Goal: Transaction & Acquisition: Purchase product/service

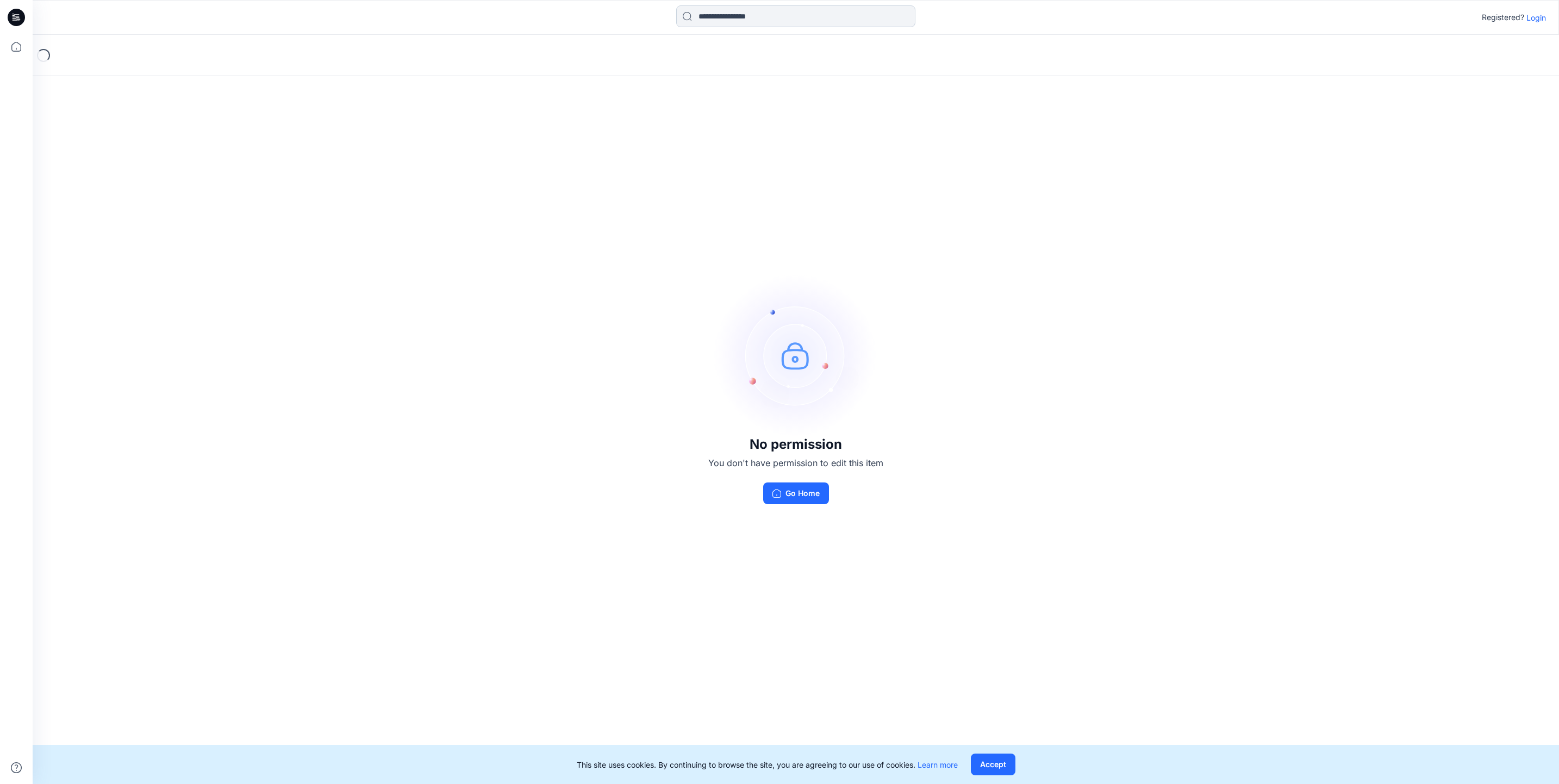
click at [730, 22] on input at bounding box center [795, 16] width 239 height 22
click at [1542, 18] on p "Login" at bounding box center [1535, 17] width 19 height 11
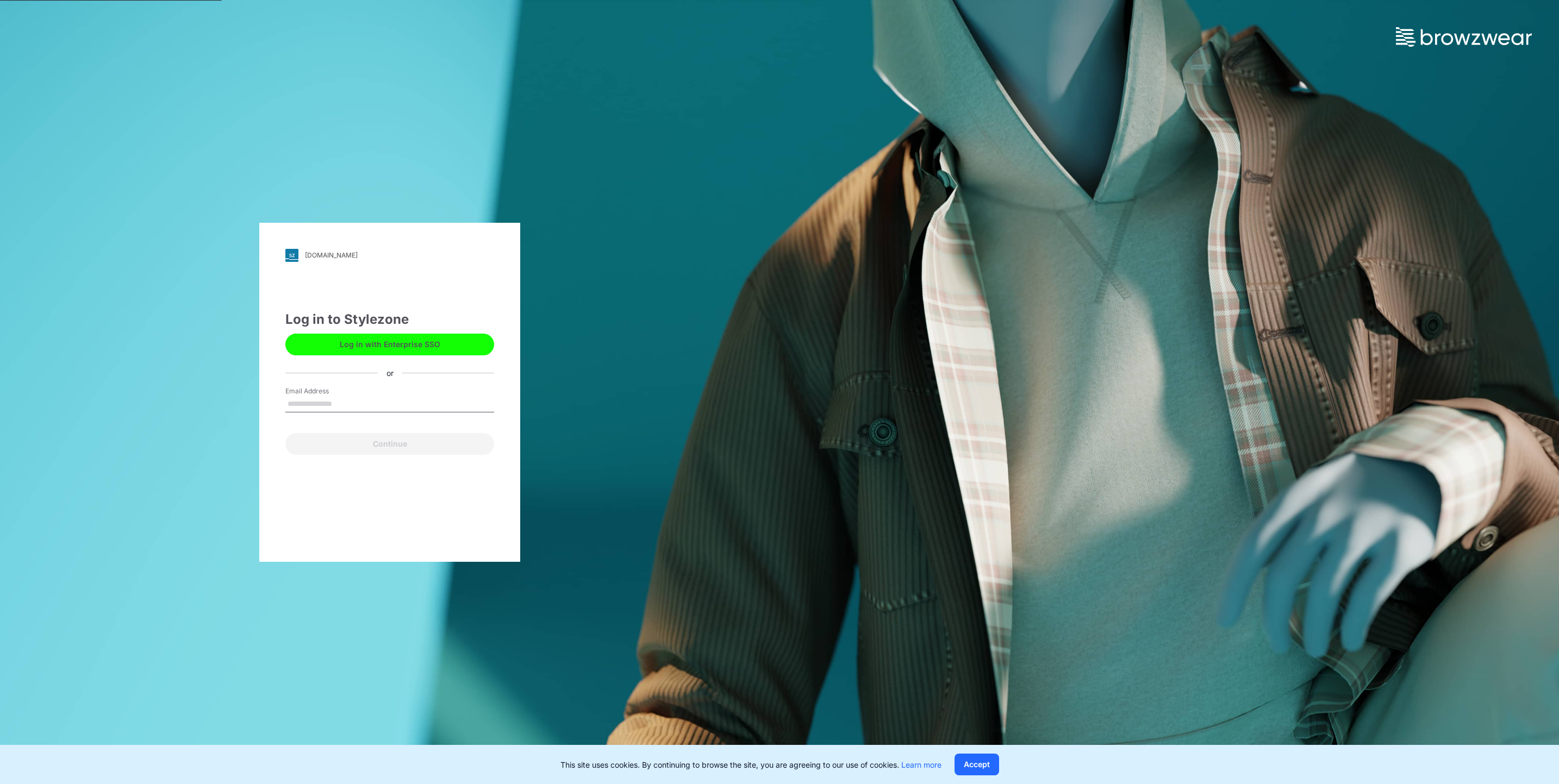
click at [335, 396] on input "Email Address" at bounding box center [390, 404] width 209 height 16
type input "**********"
click at [375, 453] on button "Continue" at bounding box center [390, 444] width 209 height 22
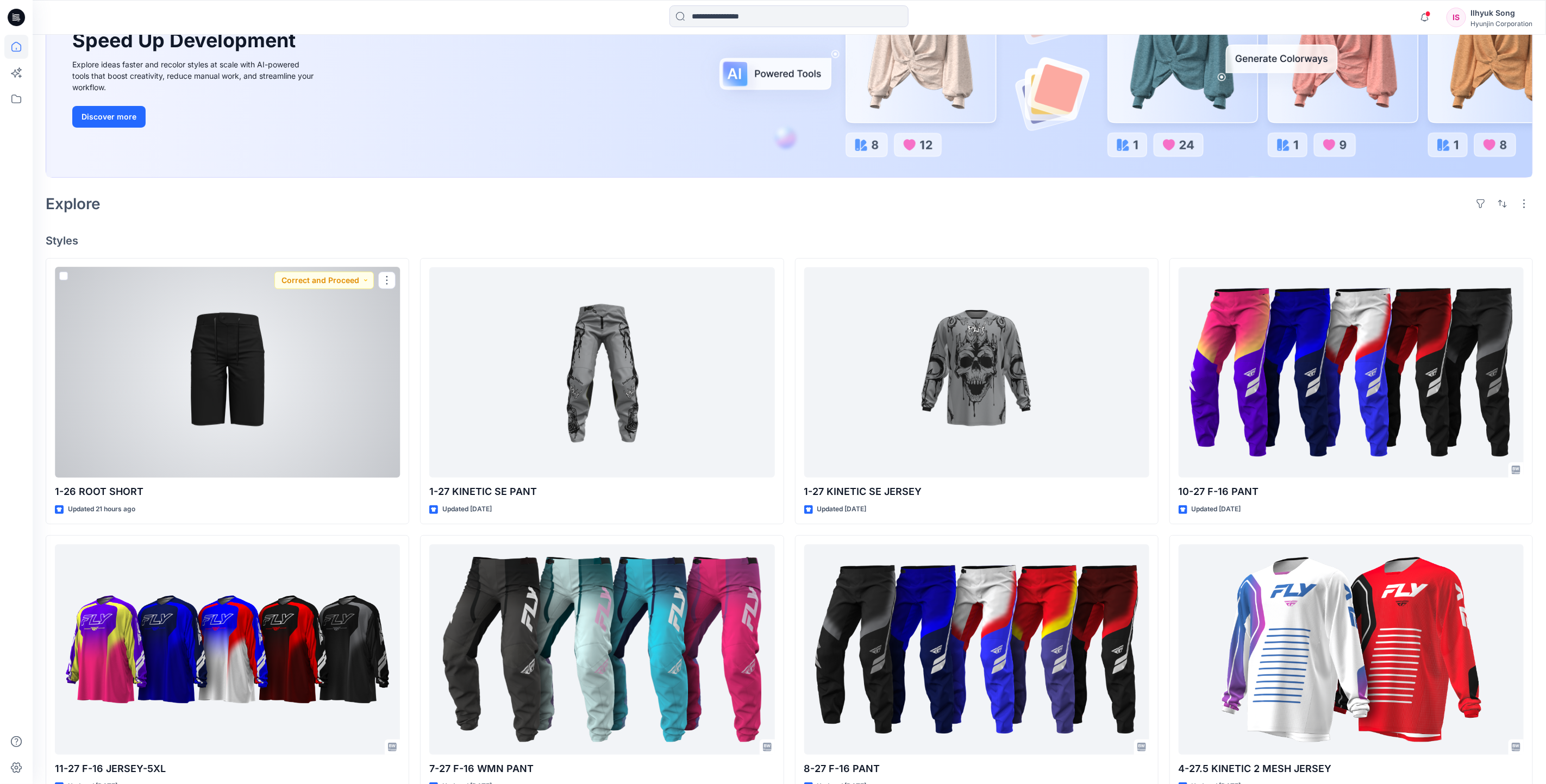
scroll to position [22, 0]
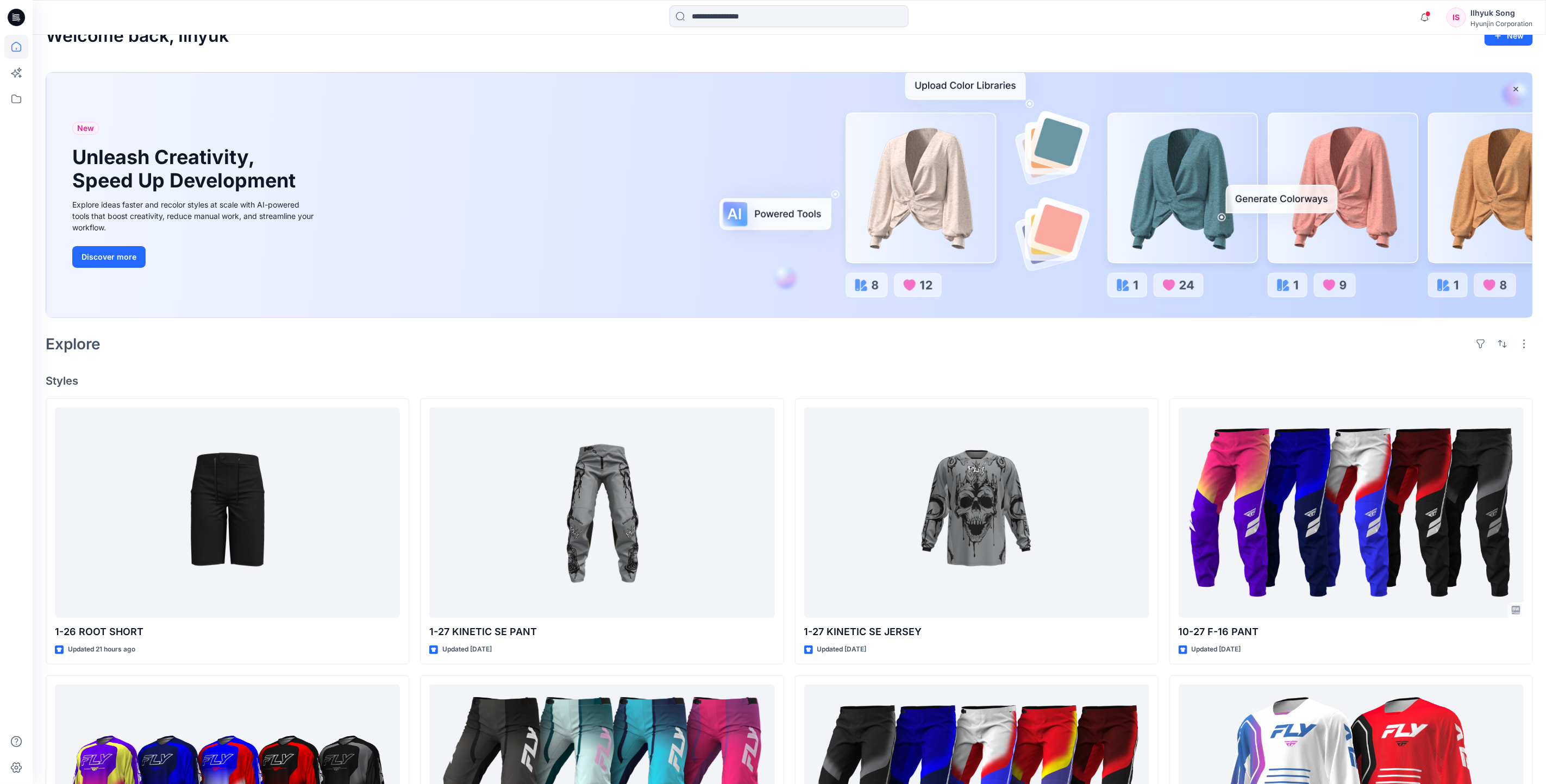
drag, startPoint x: 761, startPoint y: 31, endPoint x: 759, endPoint y: 23, distance: 8.2
click at [759, 23] on input at bounding box center [789, 16] width 239 height 22
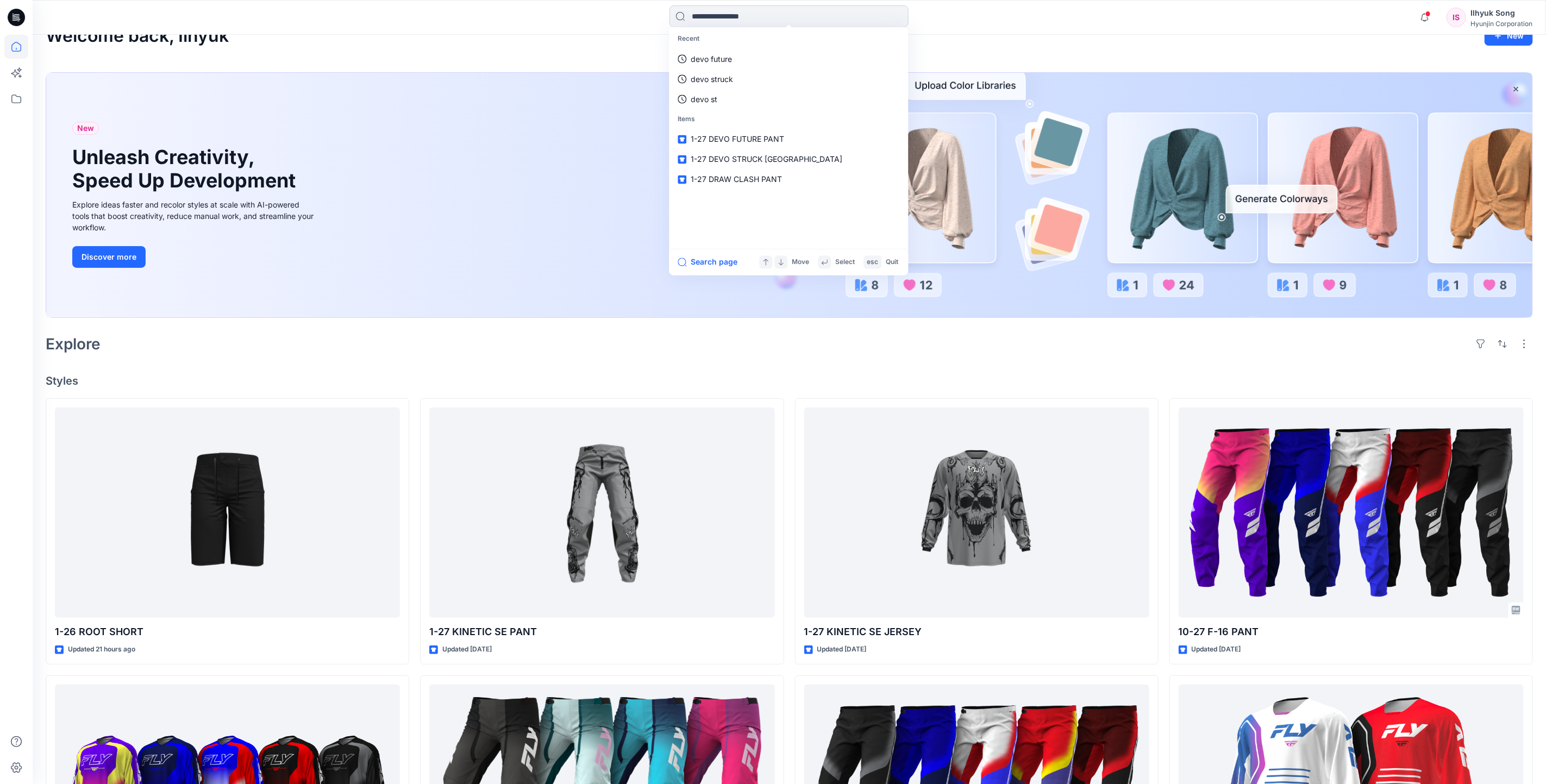
click at [729, 17] on input at bounding box center [789, 16] width 239 height 22
type input "*"
type input "**********"
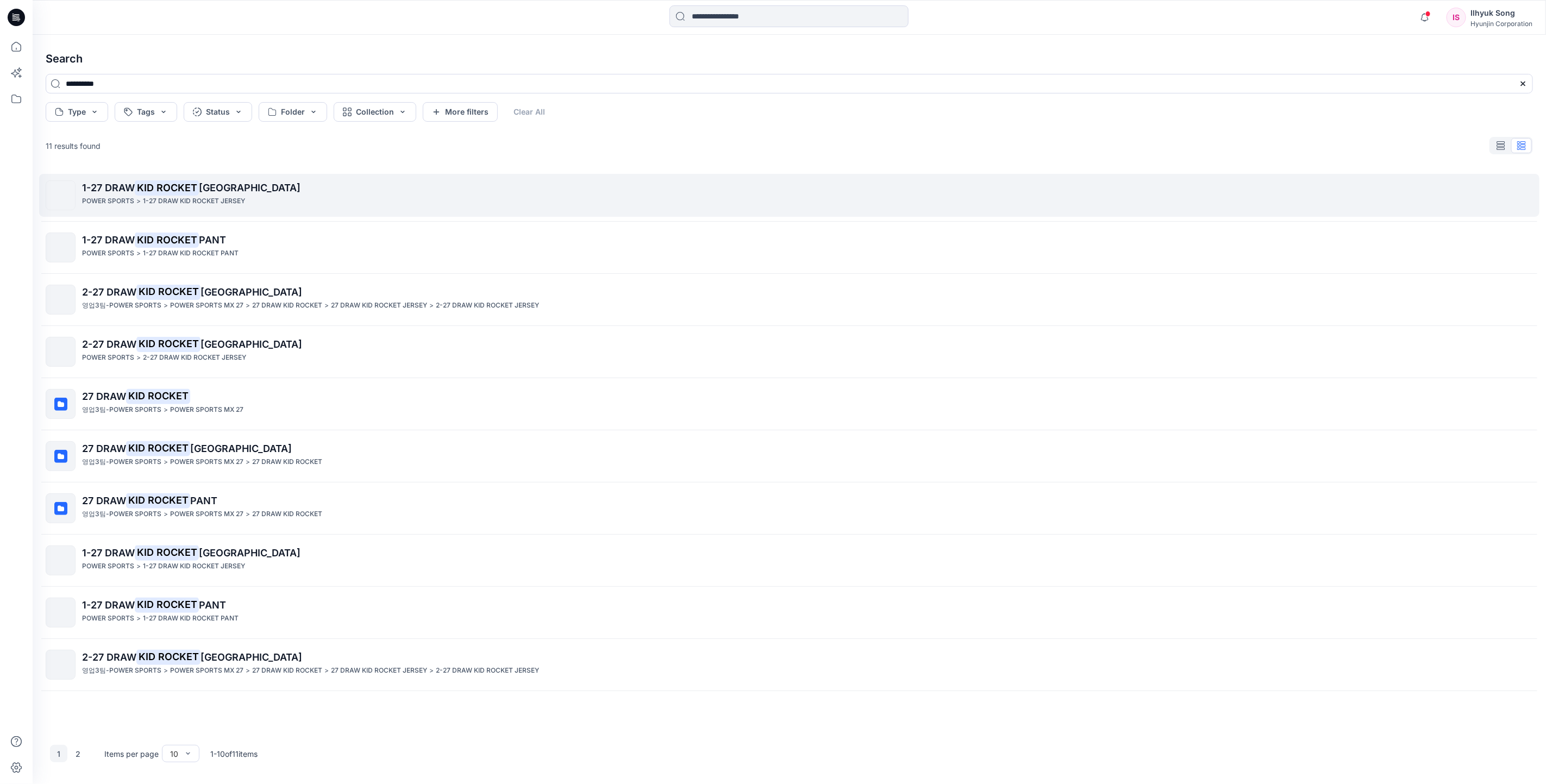
click at [232, 193] on span "[GEOGRAPHIC_DATA]" at bounding box center [249, 188] width 102 height 11
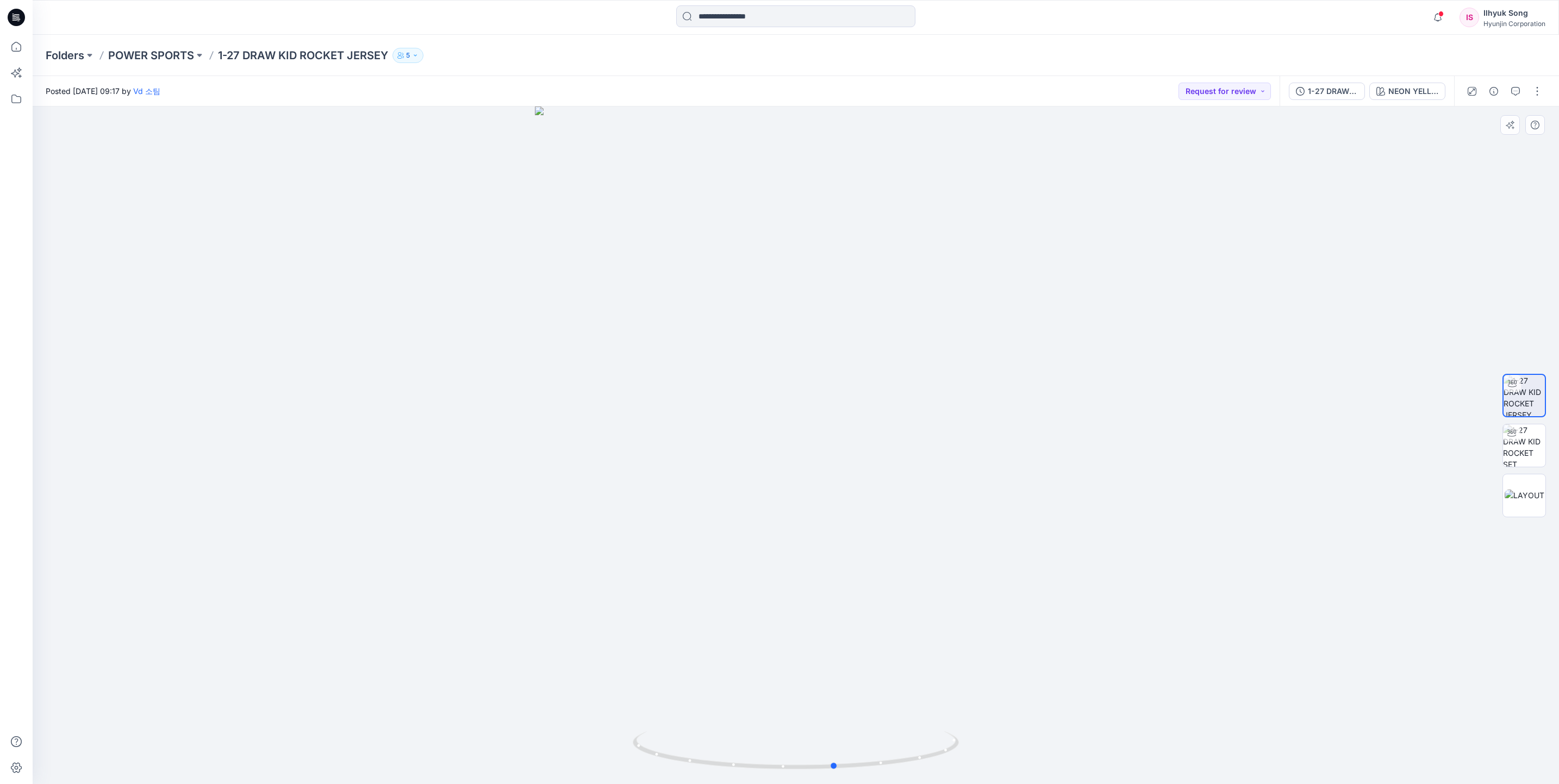
drag, startPoint x: 1081, startPoint y: 514, endPoint x: 796, endPoint y: 520, distance: 285.1
click at [796, 520] on div at bounding box center [795, 445] width 1526 height 677
